Goal: Task Accomplishment & Management: Complete application form

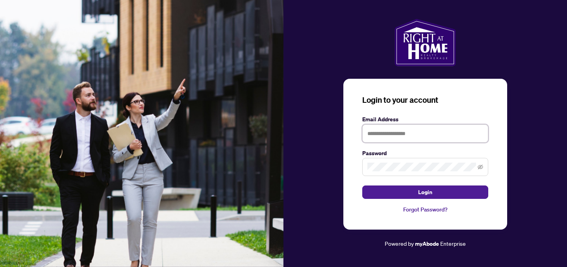
click at [410, 128] on input "text" at bounding box center [425, 133] width 126 height 18
type input "**********"
click at [362, 185] on button "Login" at bounding box center [425, 191] width 126 height 13
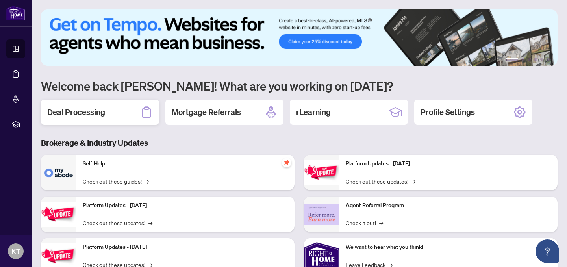
click at [103, 107] on h2 "Deal Processing" at bounding box center [76, 112] width 58 height 11
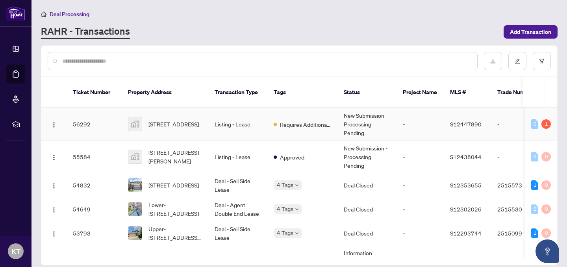
click at [190, 120] on span "[STREET_ADDRESS]" at bounding box center [173, 124] width 50 height 9
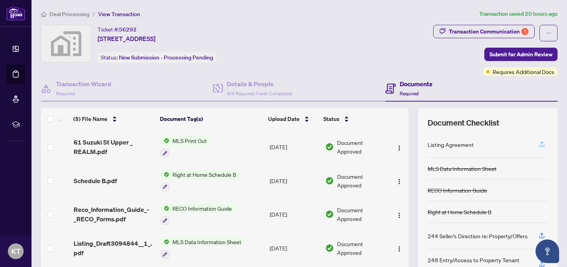
click at [541, 142] on icon "button" at bounding box center [541, 143] width 3 height 4
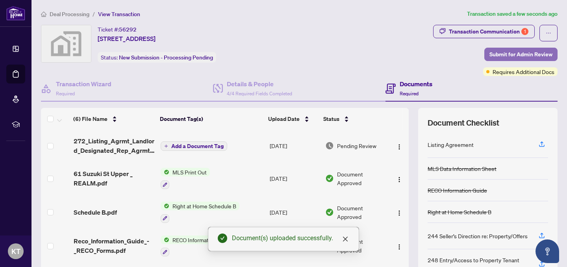
click at [513, 54] on span "Submit for Admin Review" at bounding box center [520, 54] width 63 height 13
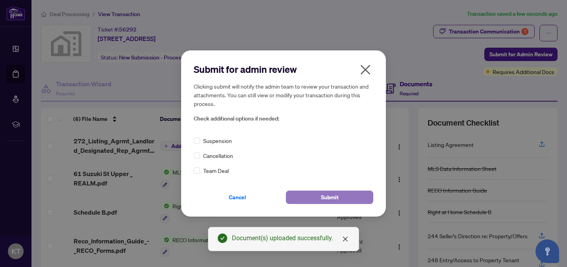
click at [349, 199] on button "Submit" at bounding box center [329, 196] width 87 height 13
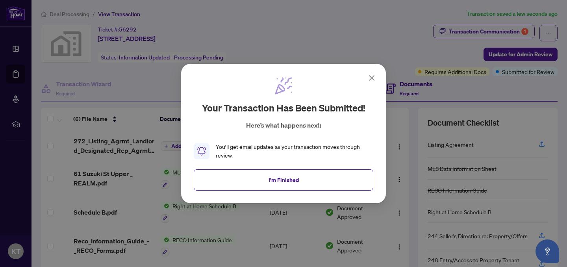
click at [388, 40] on div "Your transaction has been submitted! Here’s what happens next: You’ll get email…" at bounding box center [283, 133] width 567 height 267
click at [329, 181] on button "I'm Finished" at bounding box center [283, 179] width 179 height 21
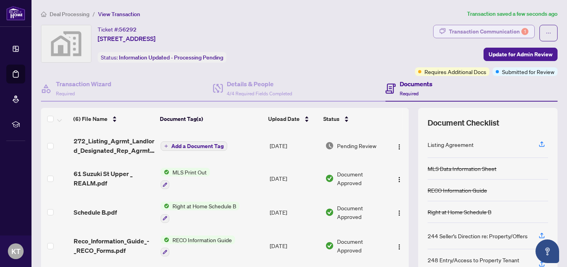
click at [475, 35] on div "Transaction Communication 1" at bounding box center [488, 31] width 79 height 13
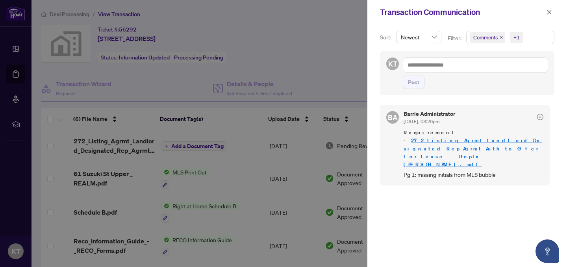
click at [327, 38] on div at bounding box center [283, 133] width 567 height 267
click at [553, 11] on button "button" at bounding box center [549, 11] width 10 height 9
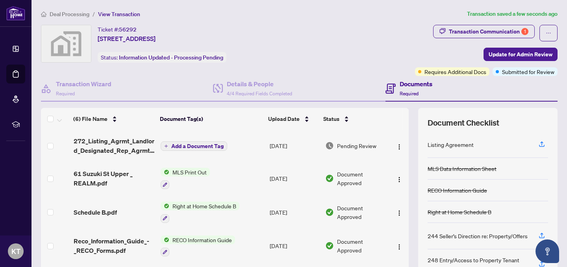
click at [195, 144] on span "Add a Document Tag" at bounding box center [197, 146] width 52 height 6
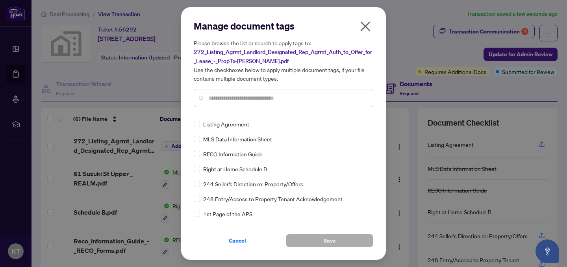
click at [251, 102] on input "text" at bounding box center [287, 98] width 158 height 9
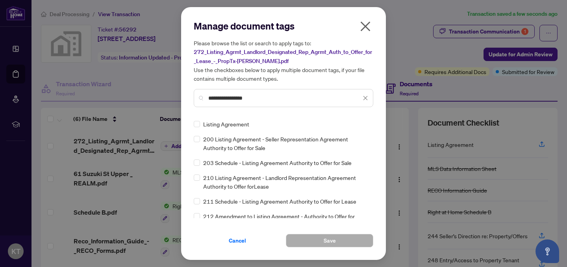
type input "**********"
click at [330, 242] on span "Save" at bounding box center [329, 240] width 12 height 13
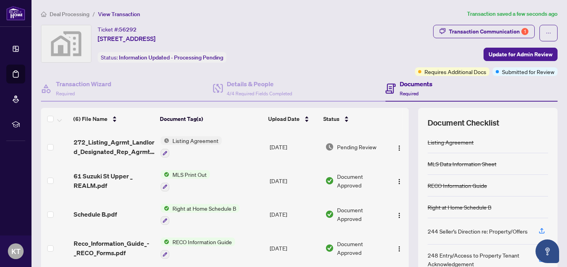
click at [72, 15] on span "Deal Processing" at bounding box center [70, 14] width 40 height 7
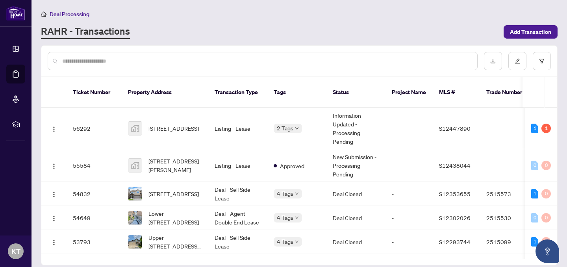
click at [385, 21] on div "Deal Processing [PERSON_NAME] - Transactions Add Transaction" at bounding box center [299, 24] width 516 height 30
click at [534, 32] on span "Add Transaction" at bounding box center [530, 32] width 41 height 13
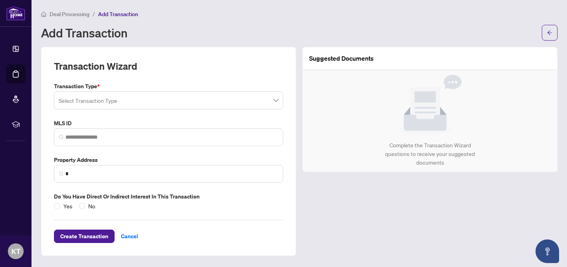
click at [170, 102] on input "search" at bounding box center [165, 101] width 212 height 17
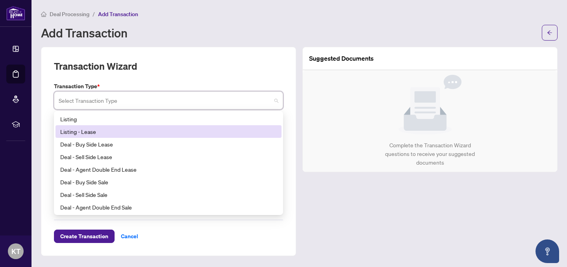
click at [157, 130] on div "Listing - Lease" at bounding box center [168, 131] width 216 height 9
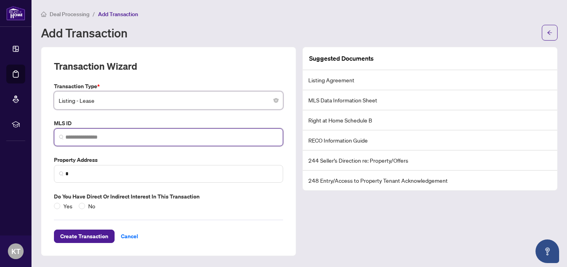
click at [118, 136] on input "search" at bounding box center [171, 137] width 212 height 8
paste input "*********"
type input "*********"
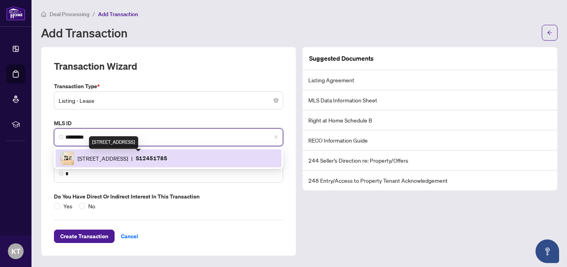
click at [117, 155] on span "106 Durham Ave, Barrie, Ontario L9J 0L8, Canada" at bounding box center [103, 158] width 50 height 9
type input "**********"
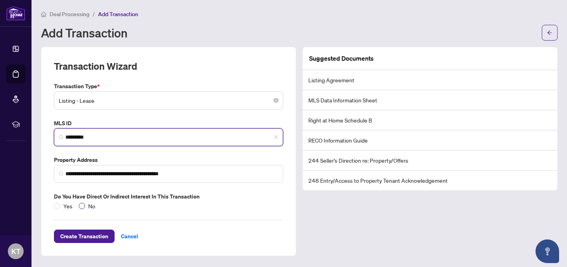
type input "*********"
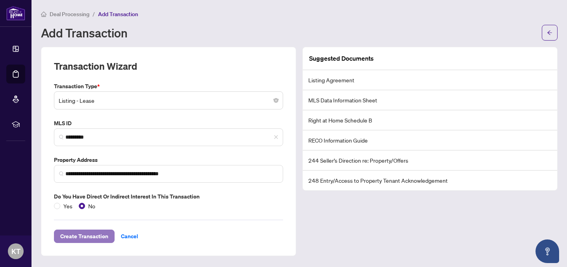
click at [96, 235] on span "Create Transaction" at bounding box center [84, 236] width 48 height 13
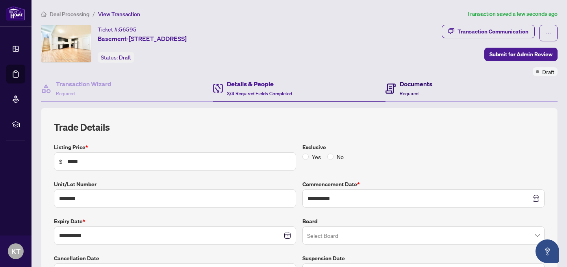
click at [416, 85] on h4 "Documents" at bounding box center [415, 83] width 33 height 9
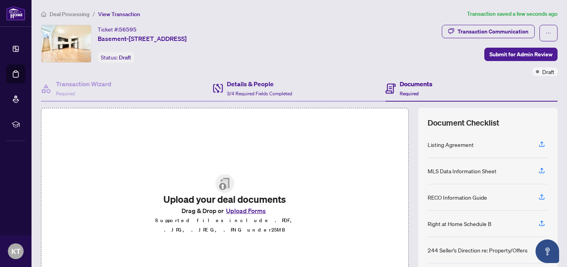
click at [294, 87] on div "Details & People 3/4 Required Fields Completed" at bounding box center [299, 89] width 172 height 26
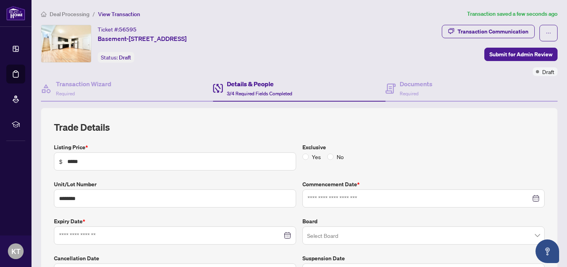
type input "**********"
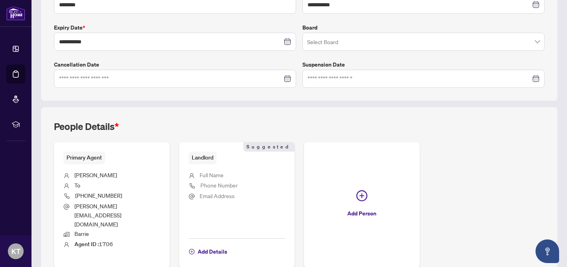
scroll to position [219, 0]
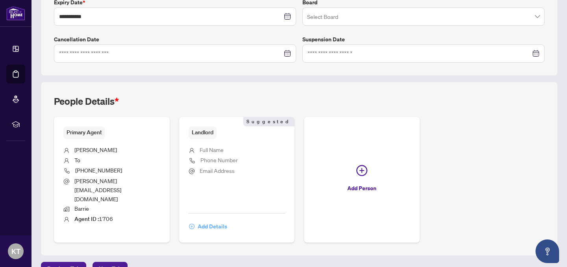
click at [217, 220] on span "Add Details" at bounding box center [213, 226] width 30 height 13
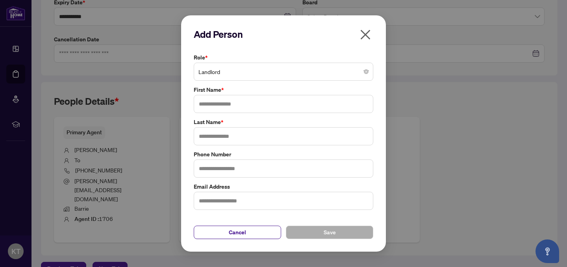
click at [246, 76] on span "Landlord" at bounding box center [283, 71] width 170 height 15
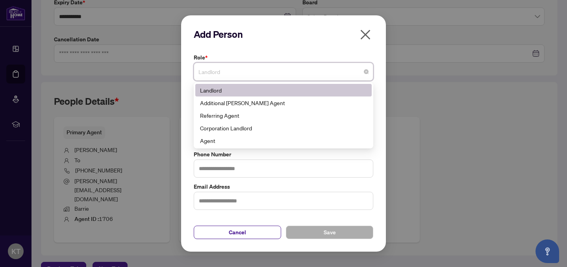
click at [242, 90] on div "Landlord" at bounding box center [283, 90] width 167 height 9
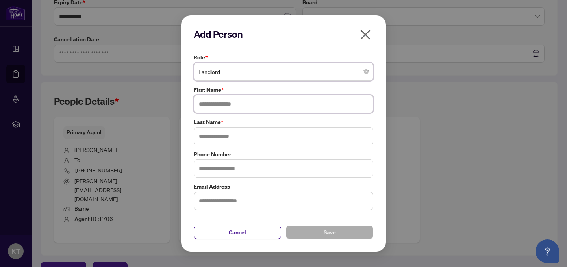
click at [246, 105] on input "text" at bounding box center [283, 104] width 179 height 18
type input "****"
type input "*****"
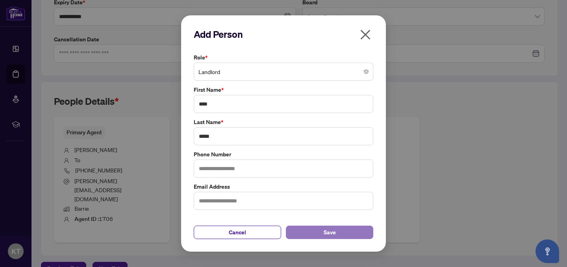
click at [345, 232] on button "Save" at bounding box center [329, 231] width 87 height 13
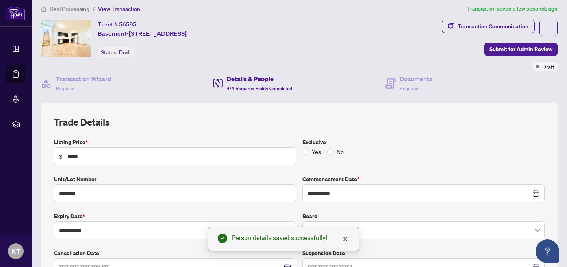
scroll to position [0, 0]
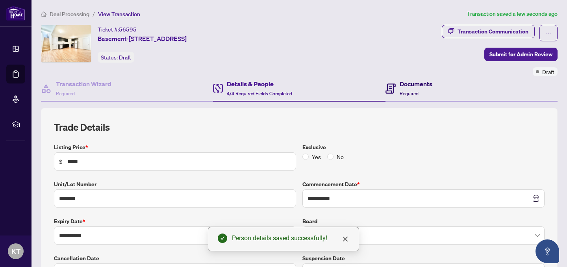
click at [431, 87] on h4 "Documents" at bounding box center [415, 83] width 33 height 9
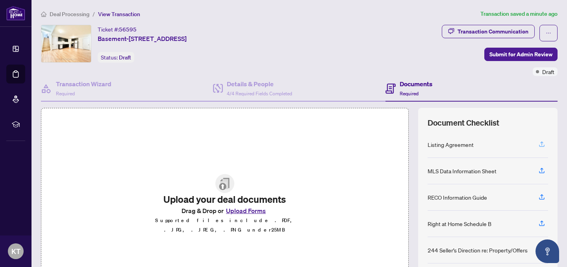
click at [542, 142] on icon "button" at bounding box center [541, 143] width 3 height 4
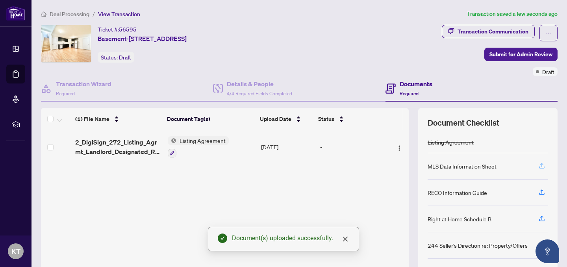
click at [541, 165] on icon "button" at bounding box center [541, 165] width 3 height 4
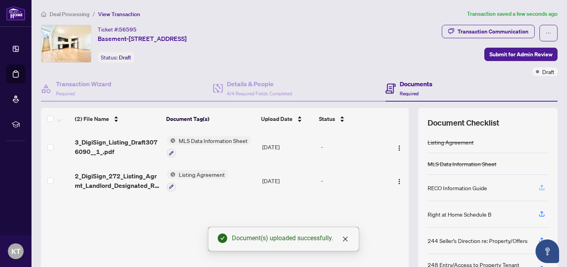
click at [543, 188] on icon "button" at bounding box center [541, 187] width 7 height 7
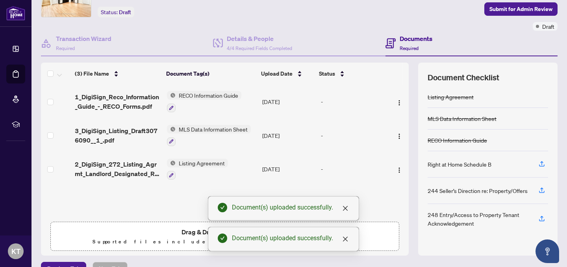
scroll to position [63, 0]
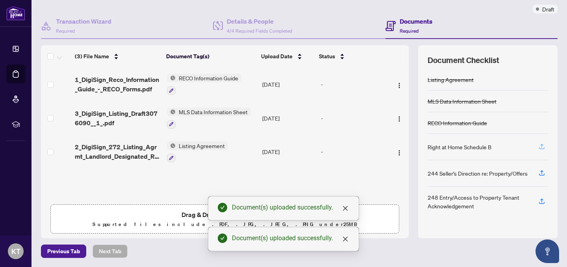
click at [542, 145] on icon "button" at bounding box center [541, 146] width 7 height 7
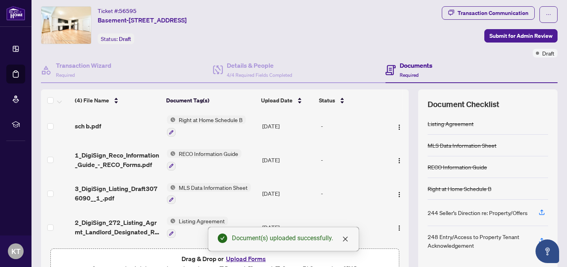
scroll to position [0, 0]
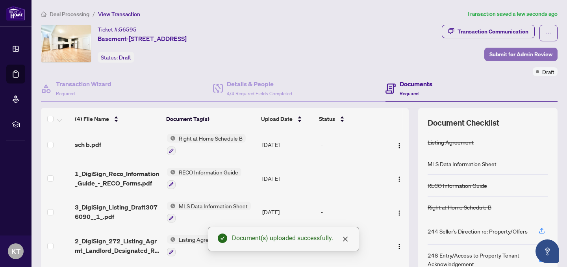
click at [519, 53] on span "Submit for Admin Review" at bounding box center [520, 54] width 63 height 13
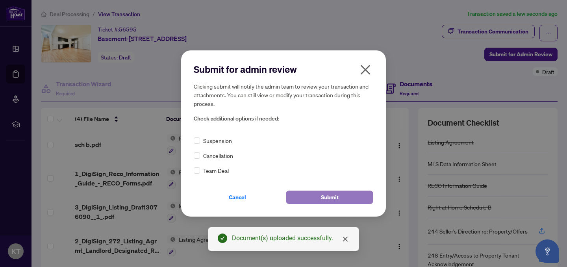
click at [338, 196] on button "Submit" at bounding box center [329, 196] width 87 height 13
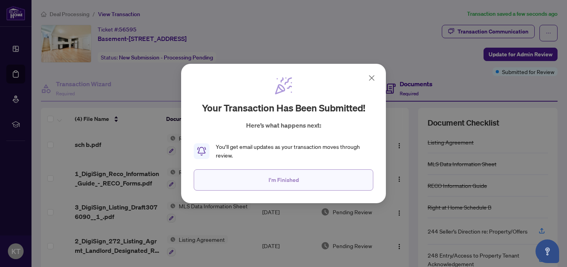
click at [342, 177] on button "I'm Finished" at bounding box center [283, 179] width 179 height 21
